Goal: Information Seeking & Learning: Learn about a topic

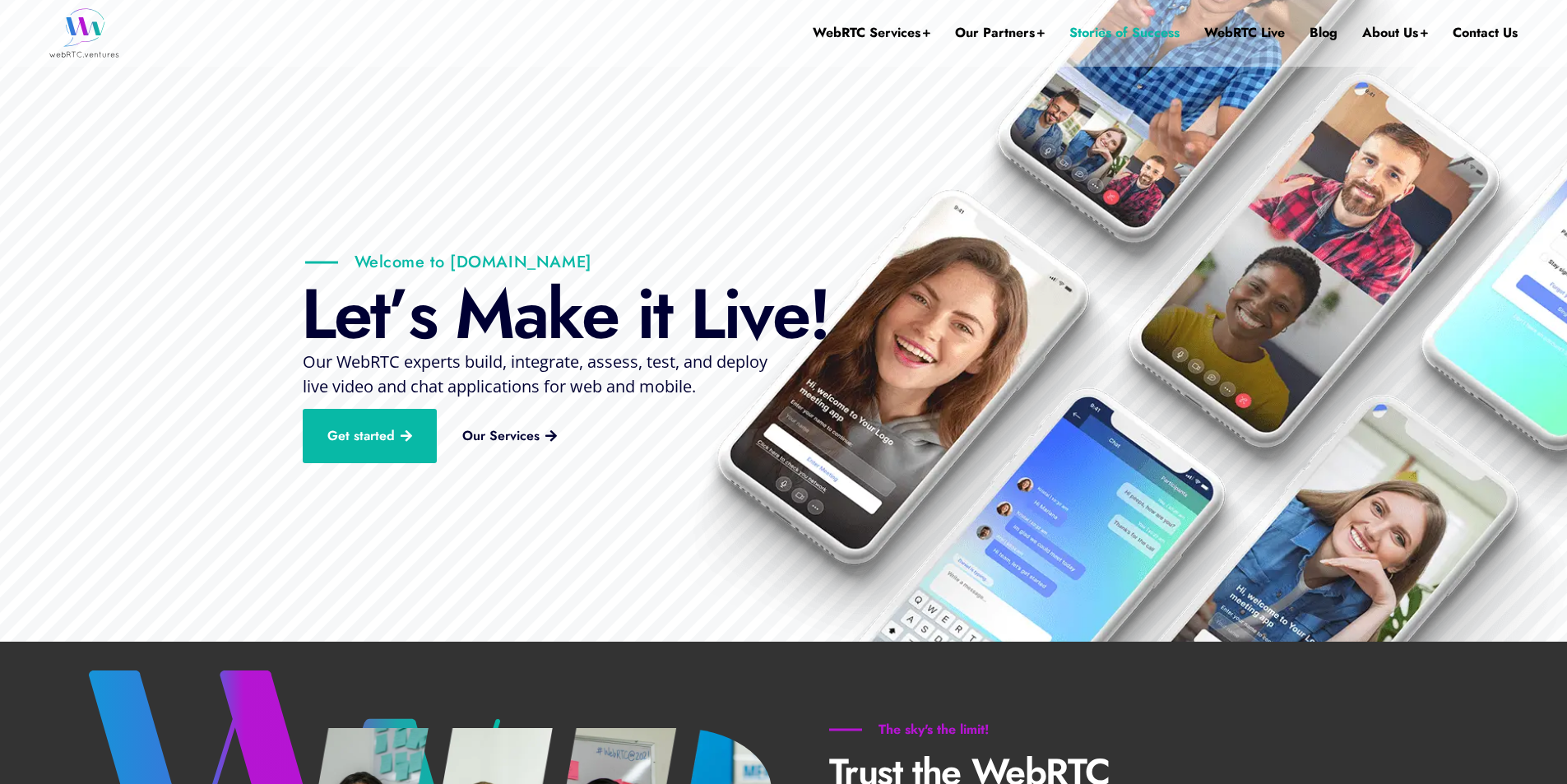
click at [1113, 34] on link "Stories of Success" at bounding box center [1124, 32] width 110 height 65
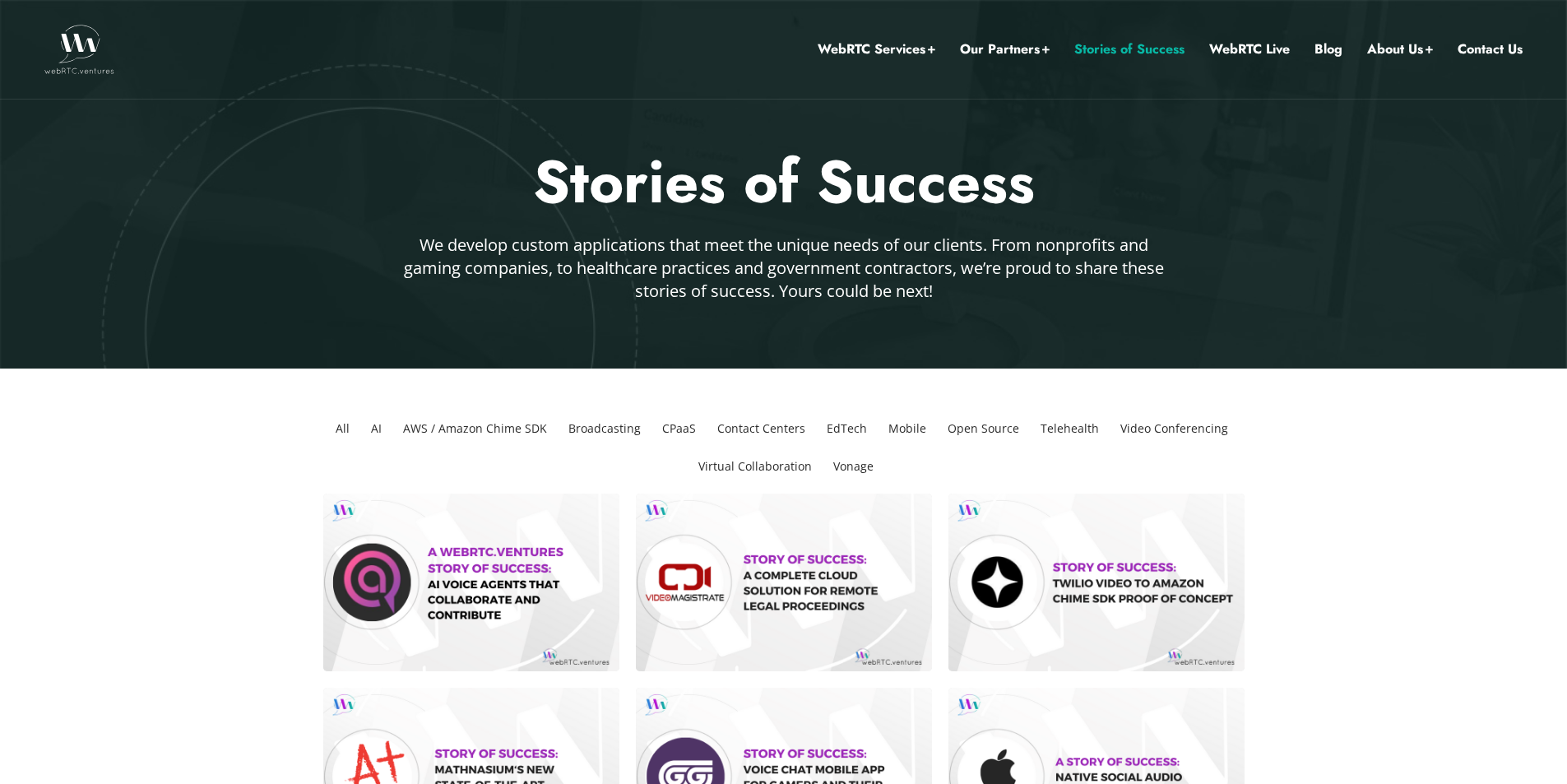
click at [1151, 428] on li "Video Conferencing" at bounding box center [1174, 428] width 121 height 38
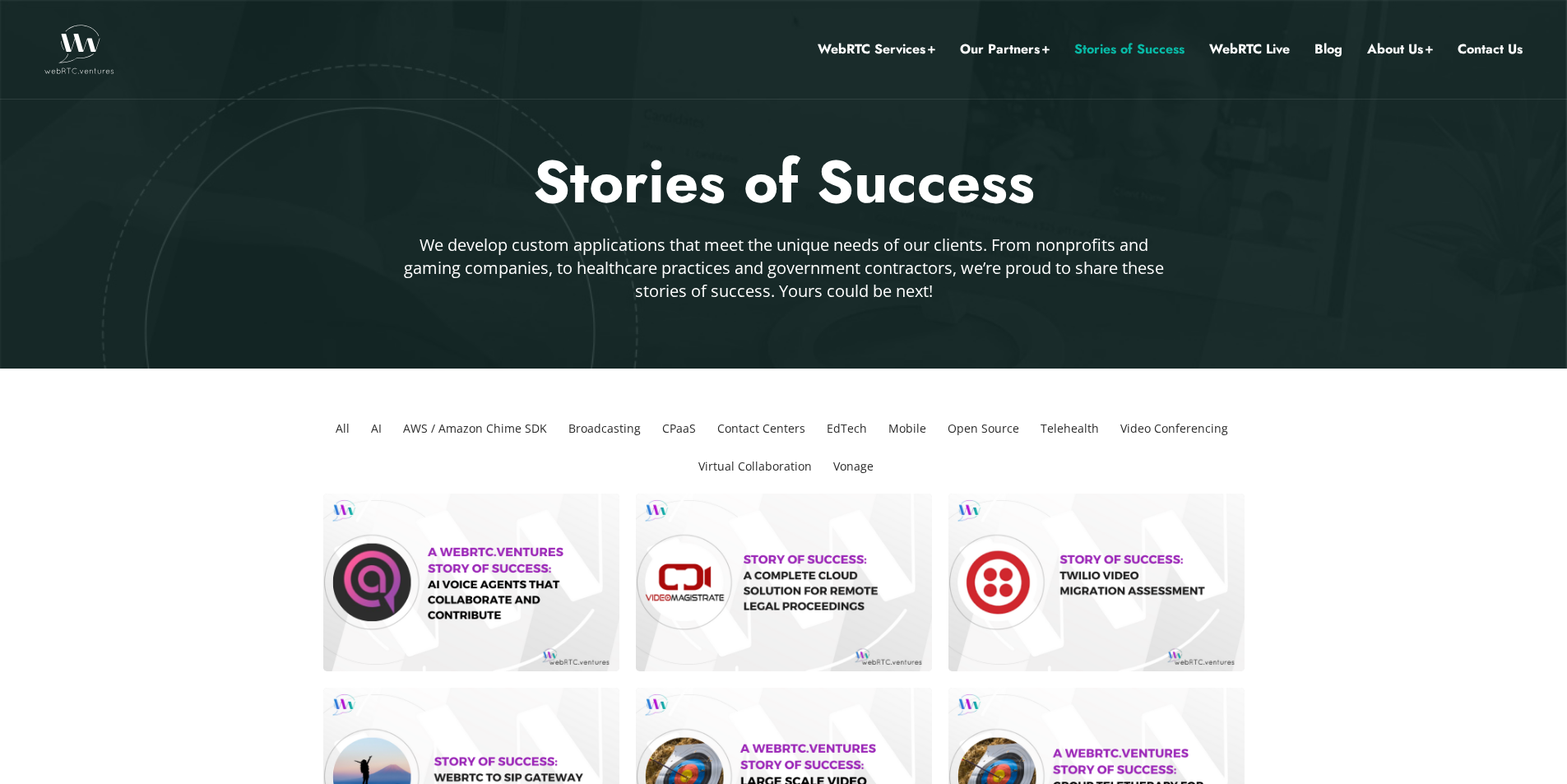
click at [769, 469] on li "Virtual Collaboration" at bounding box center [755, 466] width 126 height 38
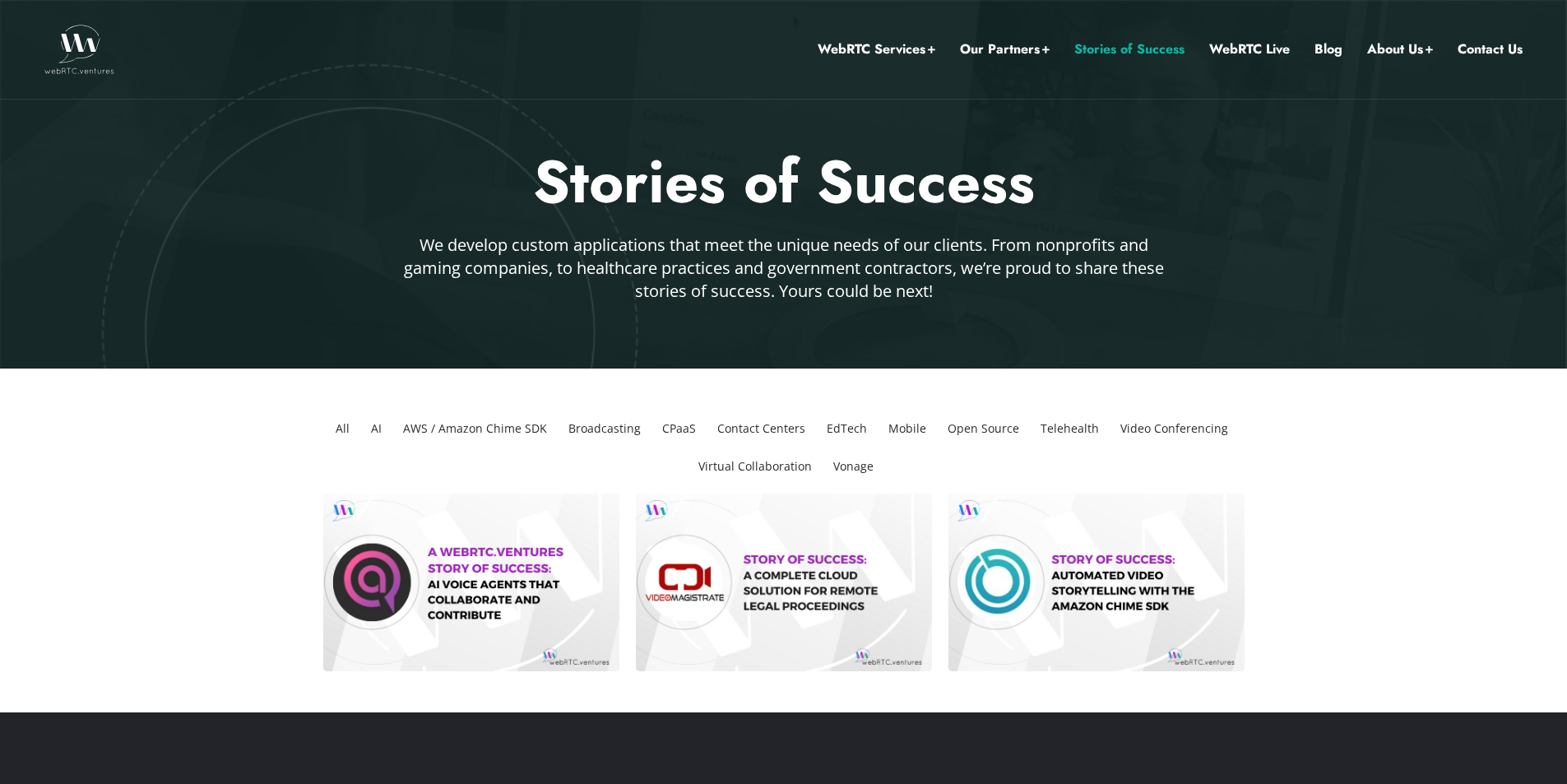
click at [619, 426] on li "Broadcasting" at bounding box center [604, 428] width 86 height 38
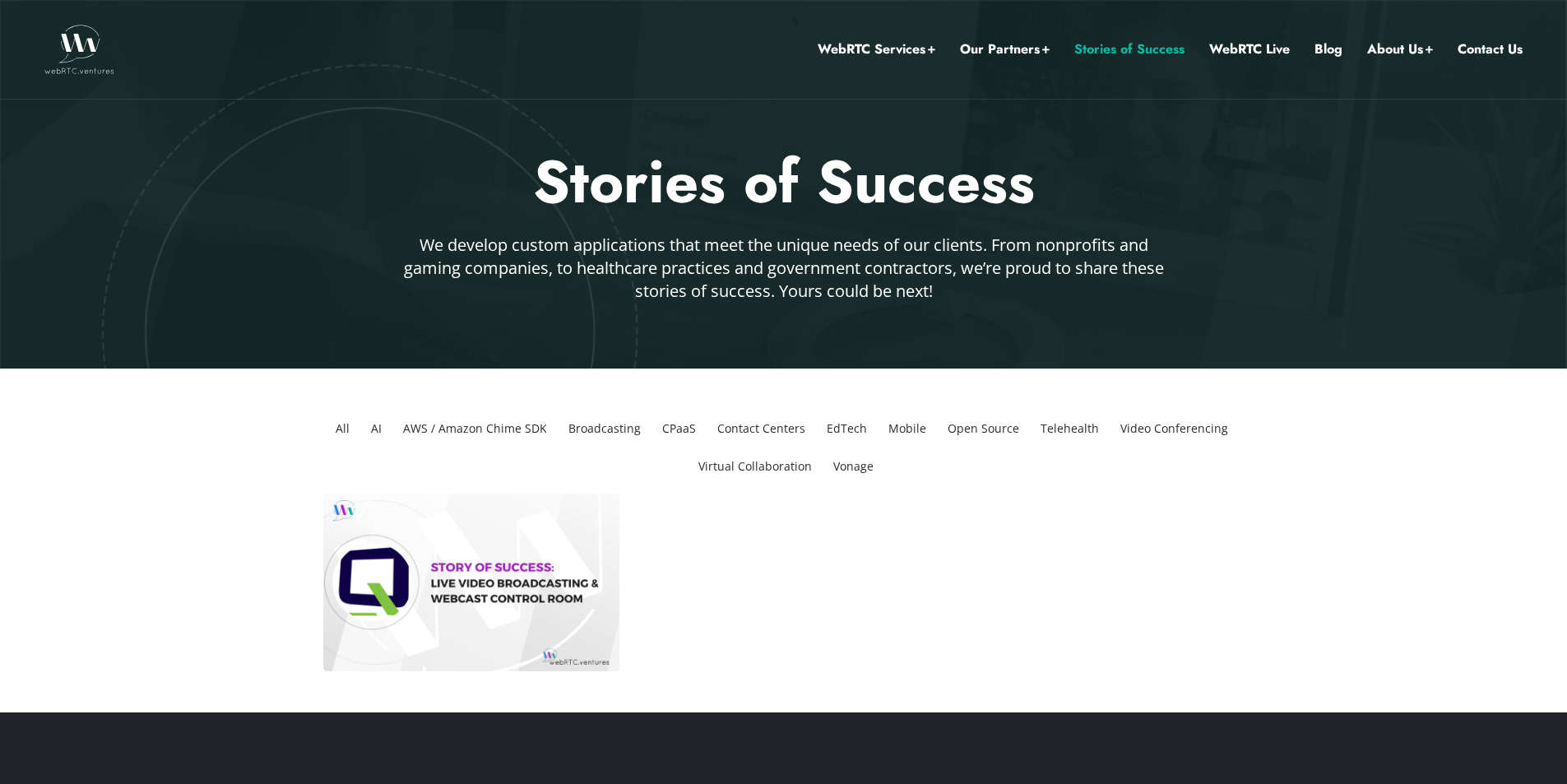
scroll to position [82, 0]
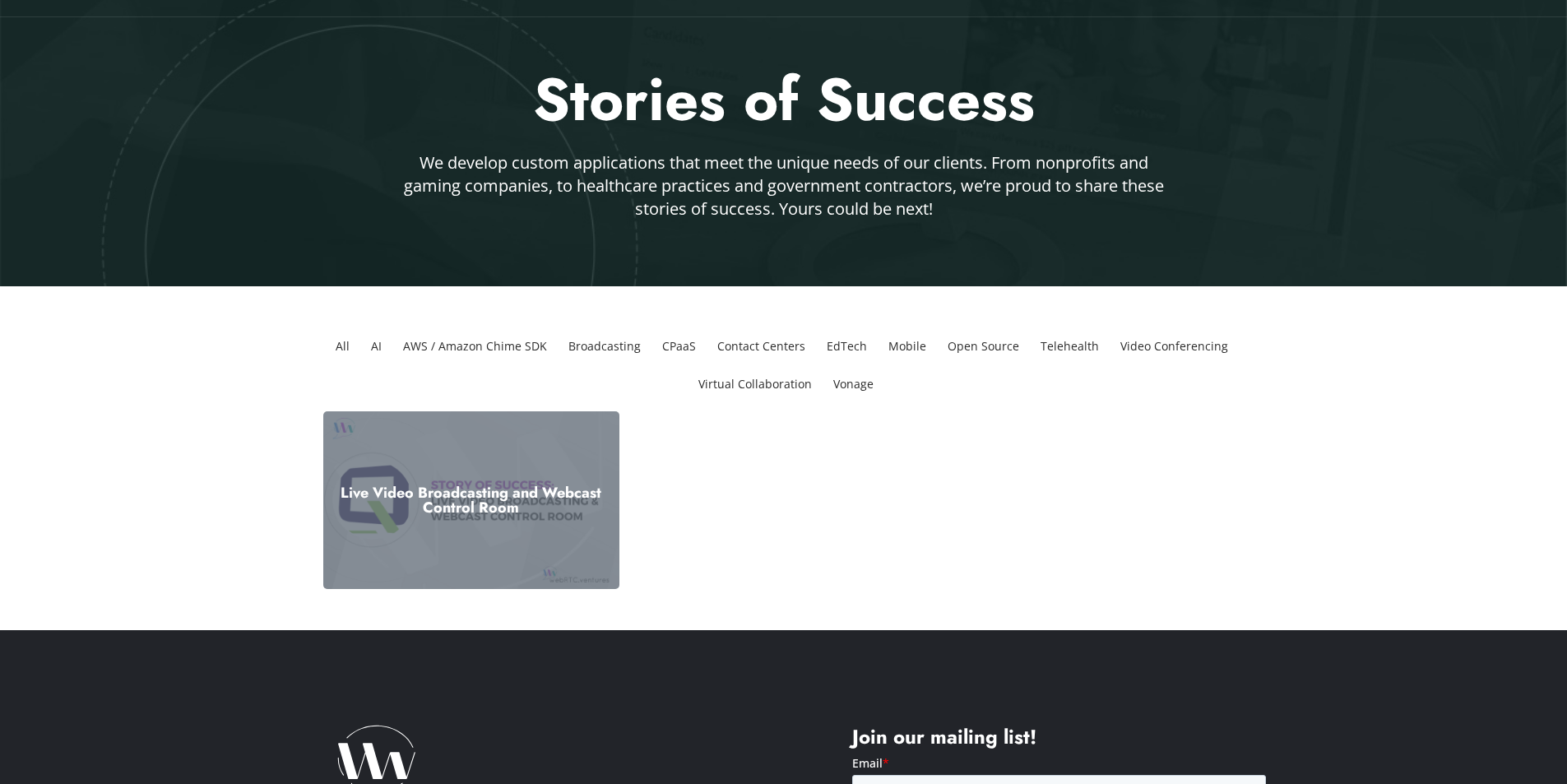
click at [525, 472] on div "Live Video Broadcasting and Webcast Control Room" at bounding box center [471, 500] width 296 height 178
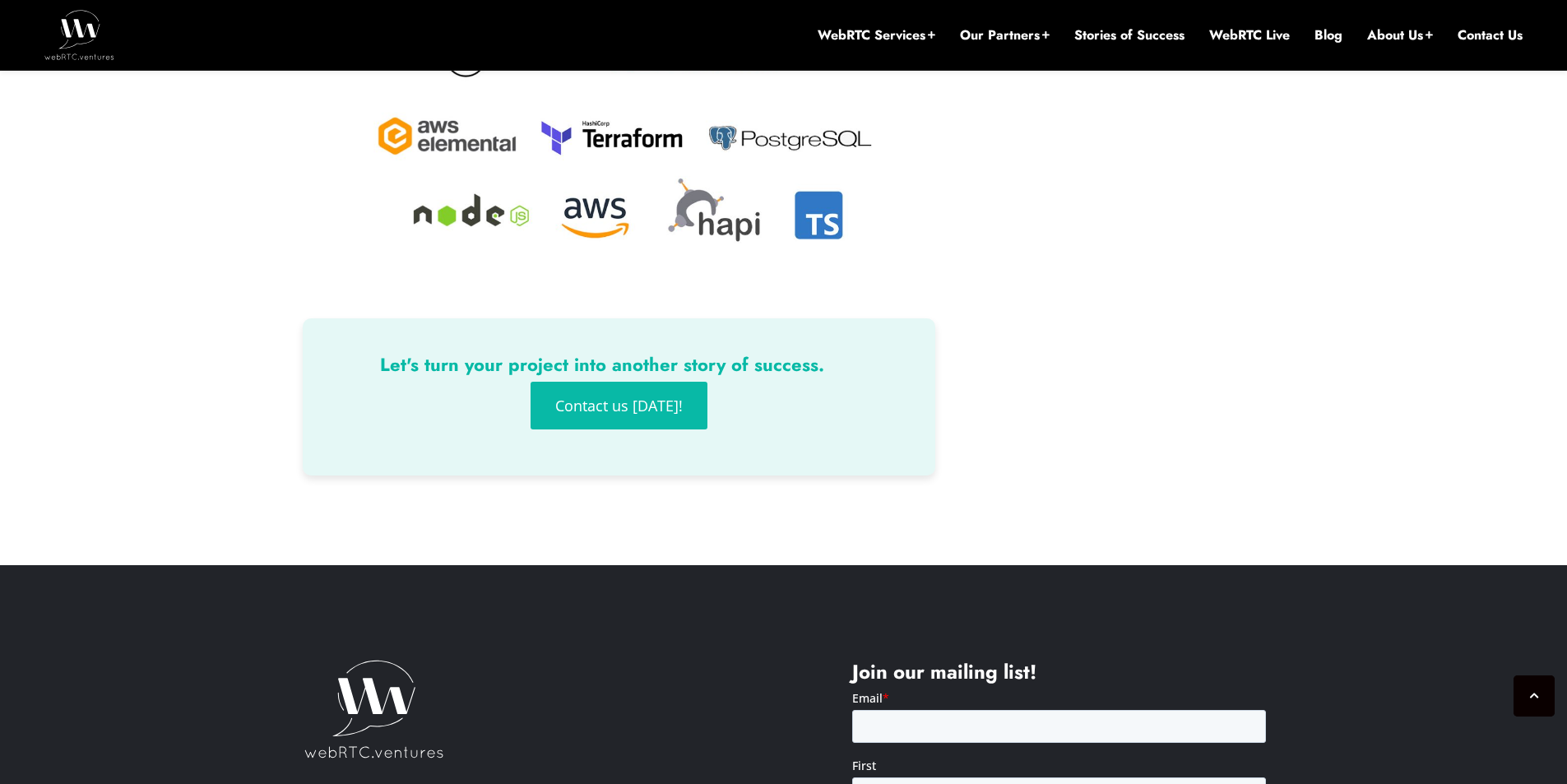
scroll to position [3552, 0]
